Goal: Task Accomplishment & Management: Use online tool/utility

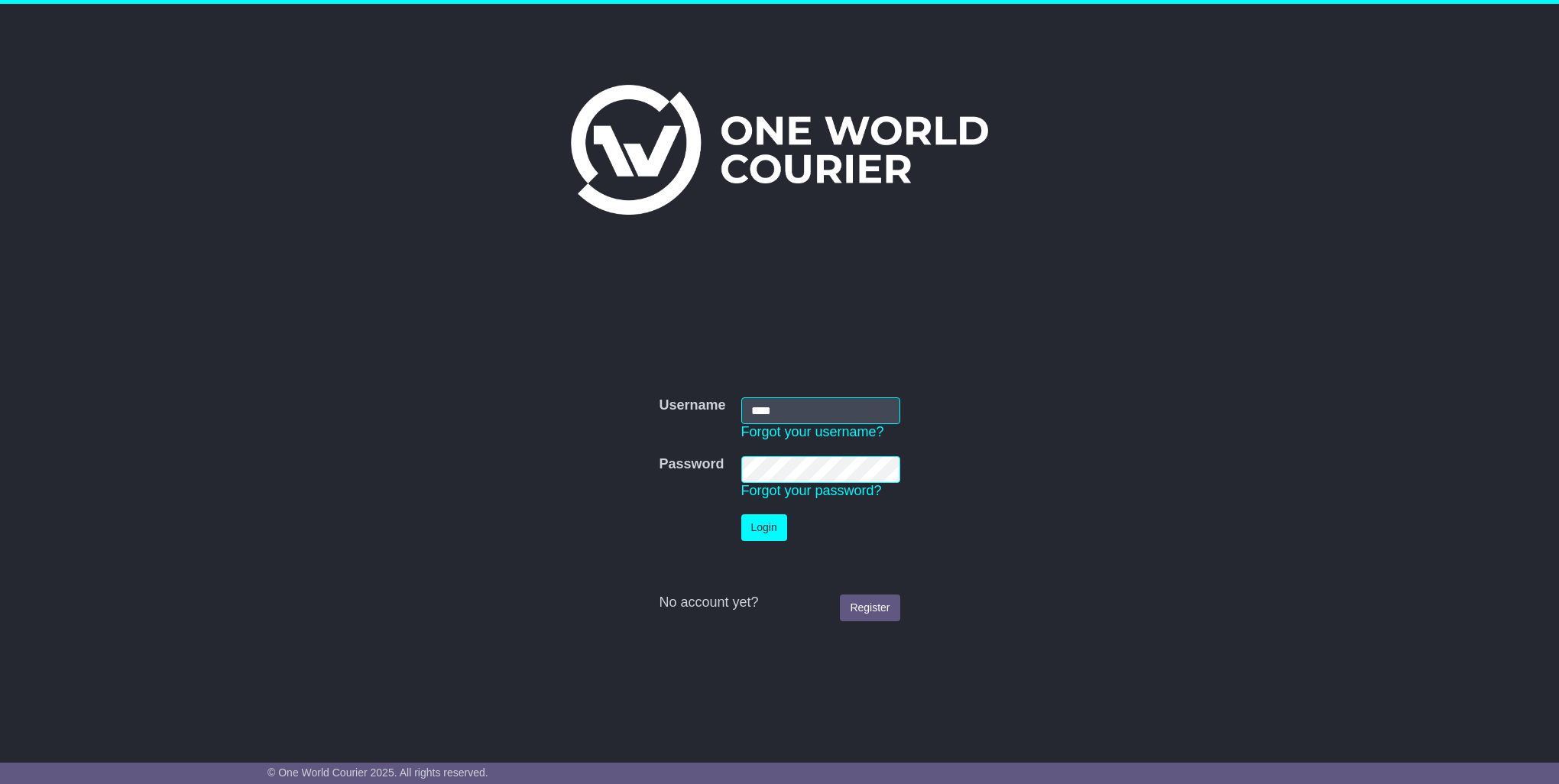
type input "****"
click button "Login" at bounding box center [763, 527] width 46 height 27
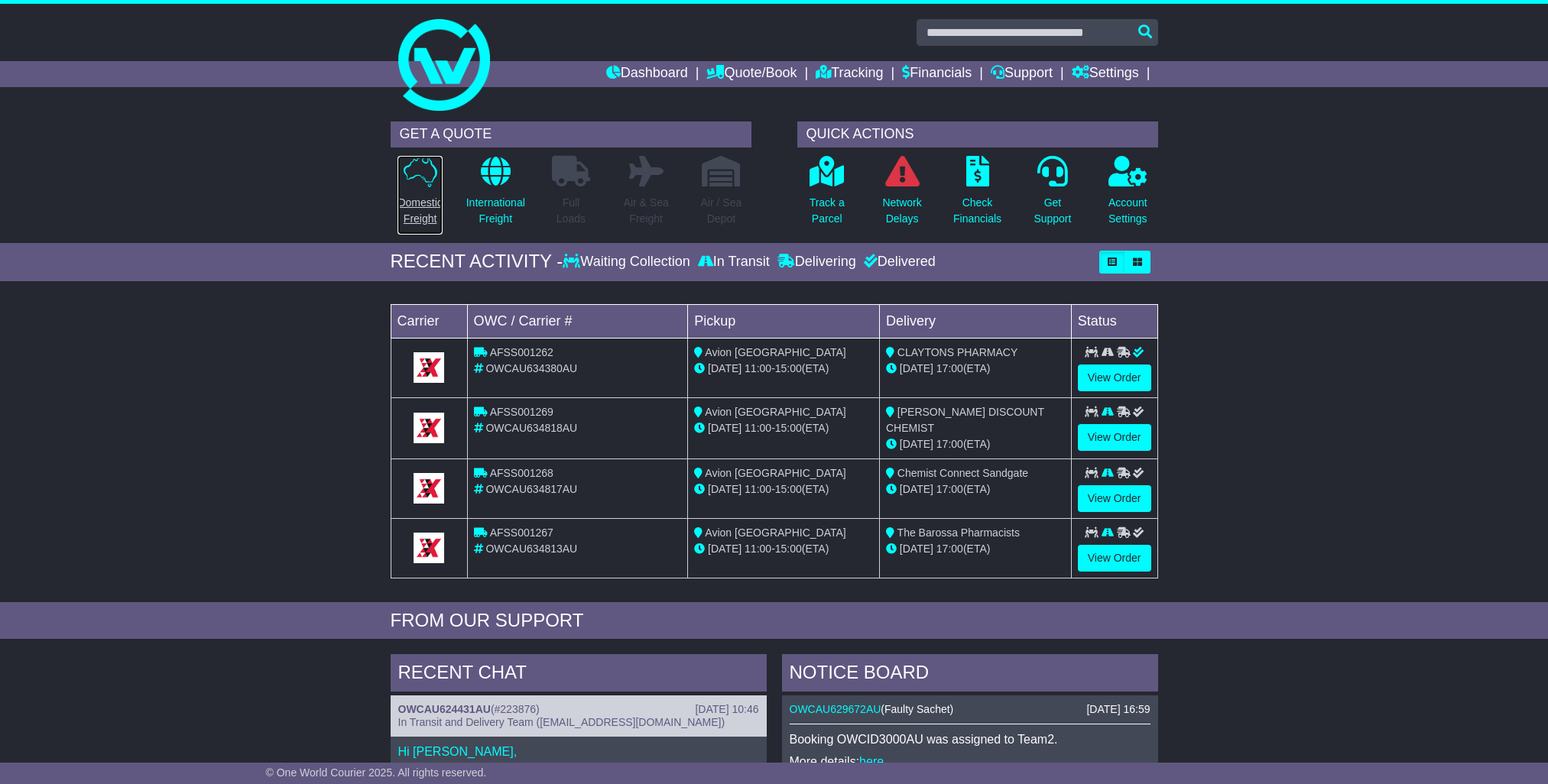
click at [429, 204] on p "Domestic Freight" at bounding box center [419, 211] width 44 height 32
